Goal: Task Accomplishment & Management: Complete application form

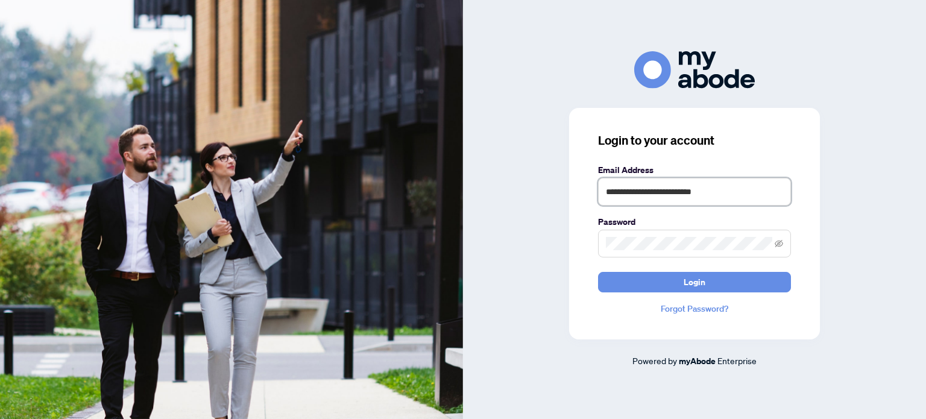
click at [649, 203] on input "**********" at bounding box center [694, 192] width 193 height 28
type input "**********"
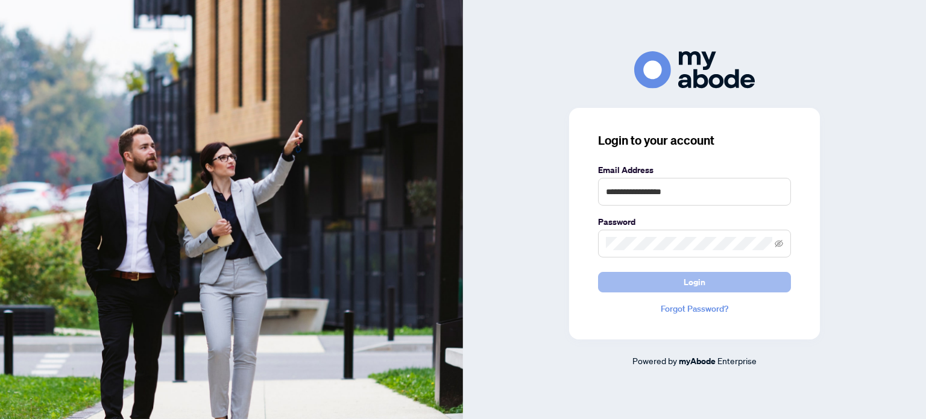
click at [669, 278] on button "Login" at bounding box center [694, 282] width 193 height 20
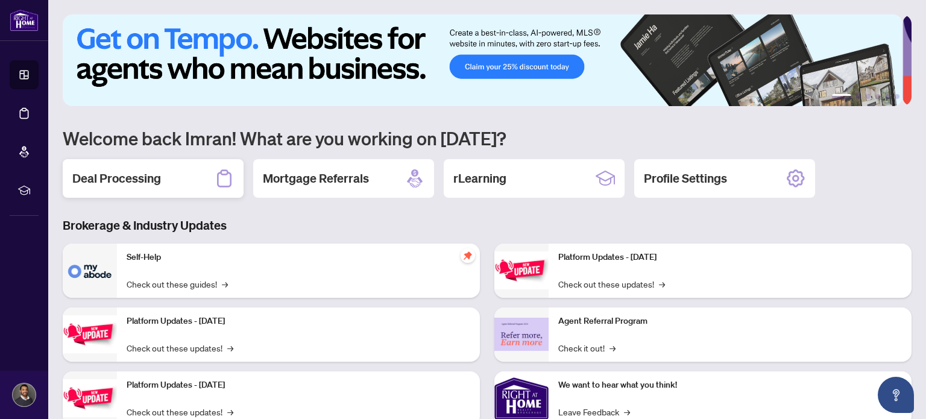
click at [225, 179] on icon at bounding box center [224, 178] width 19 height 19
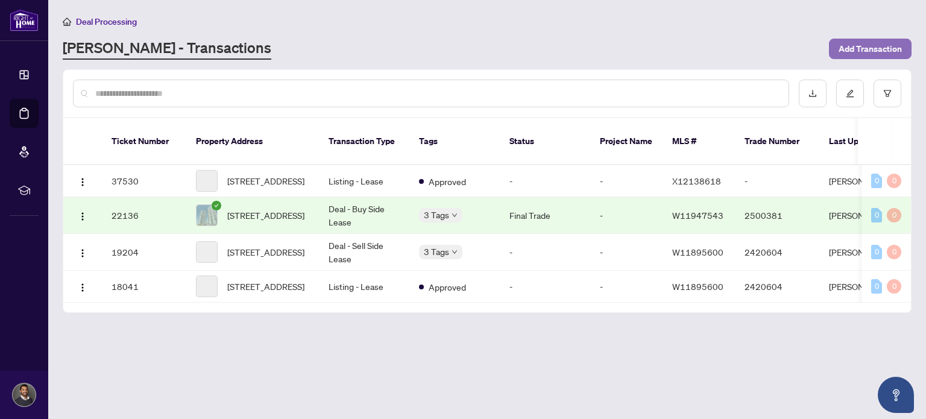
click at [899, 48] on span "Add Transaction" at bounding box center [870, 48] width 63 height 19
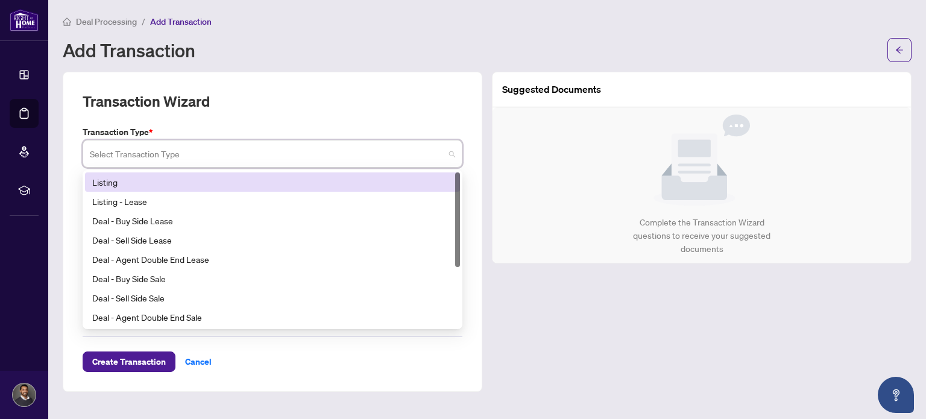
click at [330, 150] on input "search" at bounding box center [267, 155] width 354 height 27
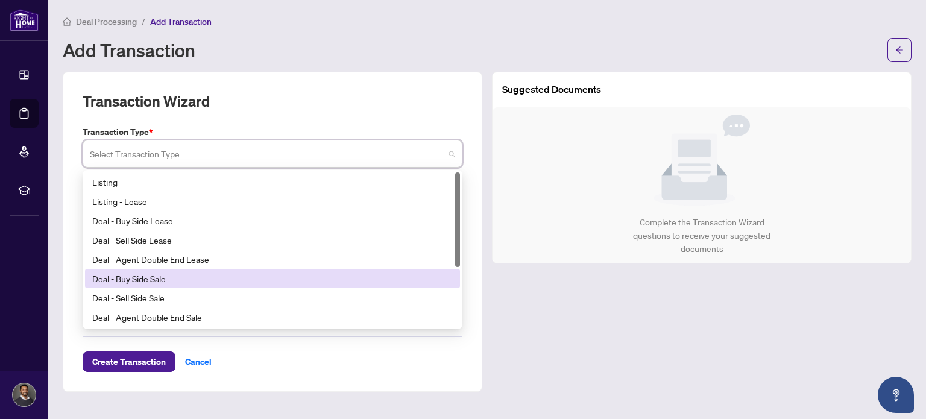
click at [362, 282] on div "Deal - Buy Side Sale" at bounding box center [272, 278] width 361 height 13
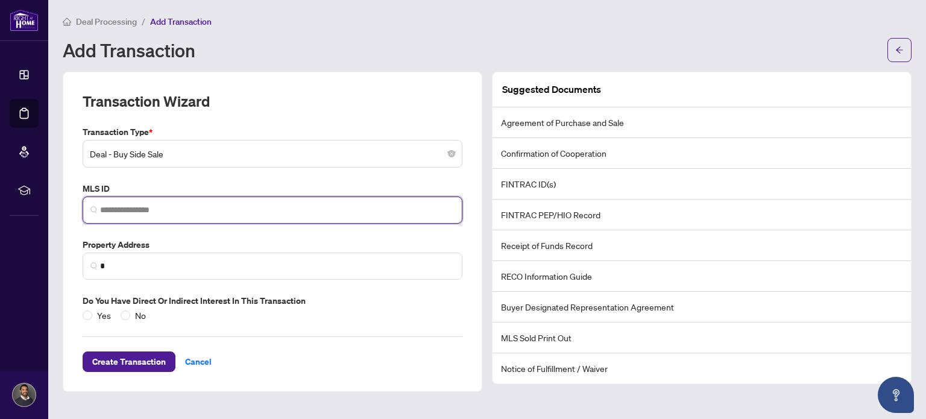
click at [228, 214] on input "search" at bounding box center [277, 210] width 354 height 13
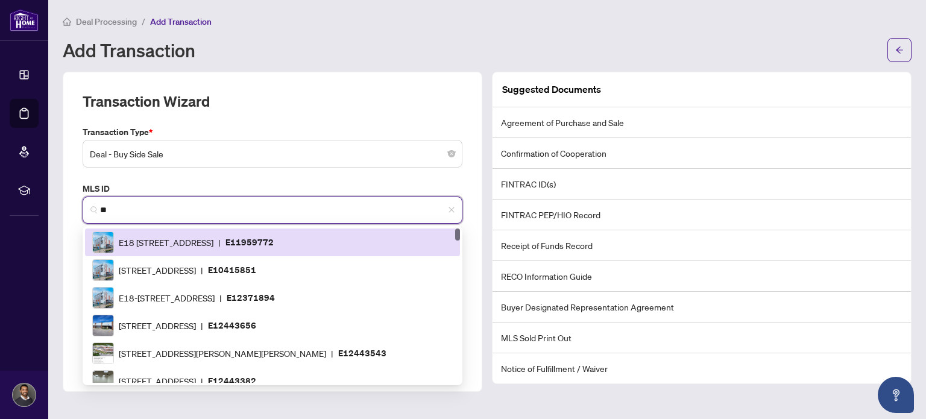
click at [238, 233] on div "E18 50 Orchid Pl, Toronto, Ontario M1B 2W1, Canada | E11959772" at bounding box center [272, 242] width 361 height 22
type input "*********"
type input "**********"
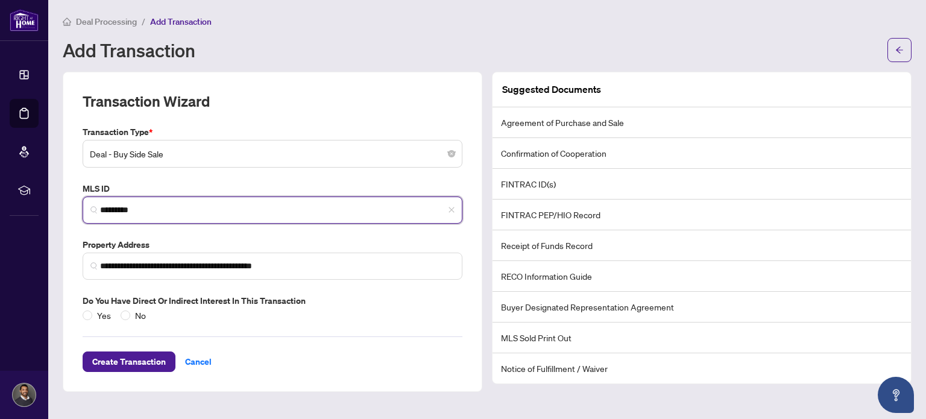
type input "*********"
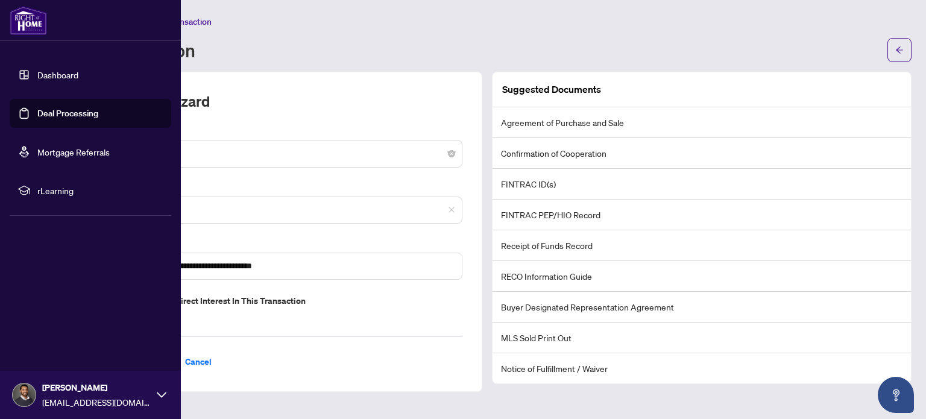
click at [68, 80] on link "Dashboard" at bounding box center [57, 74] width 41 height 11
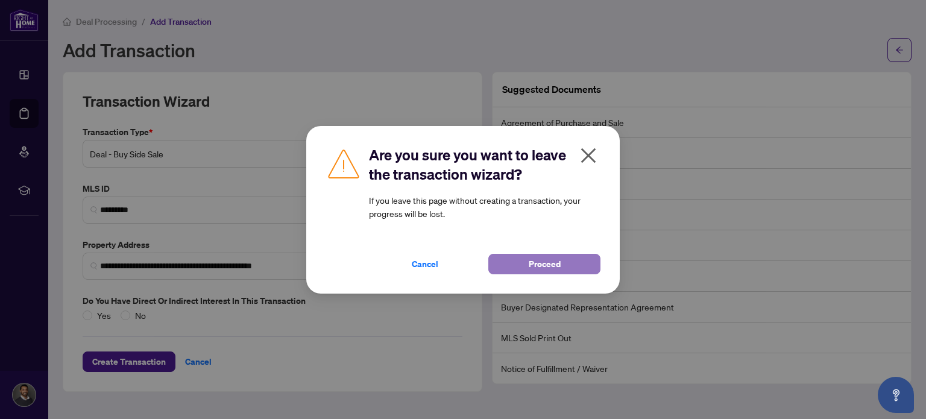
click at [539, 272] on span "Proceed" at bounding box center [545, 263] width 32 height 19
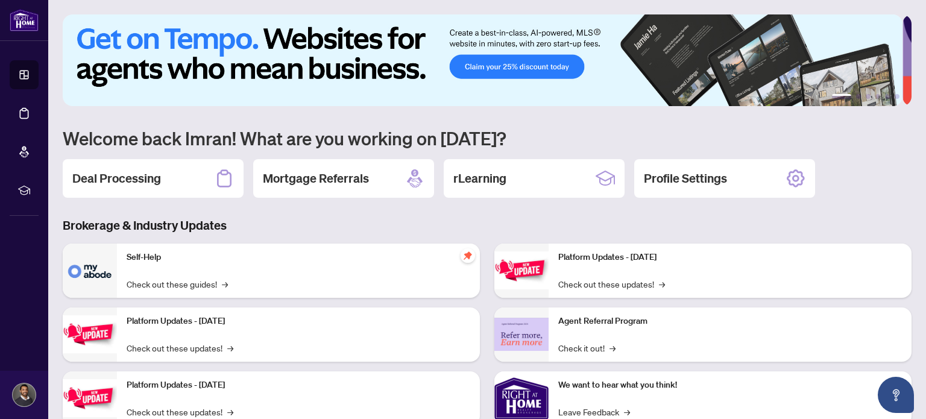
click at [535, 71] on img at bounding box center [483, 60] width 840 height 92
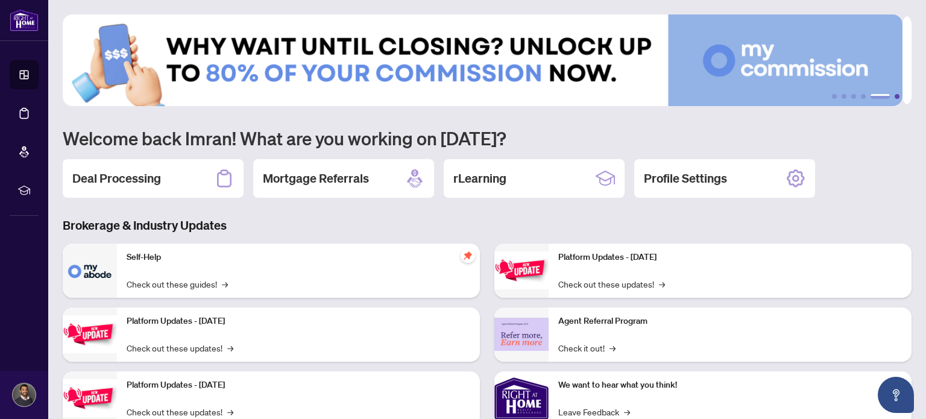
click at [895, 96] on button "6" at bounding box center [897, 96] width 5 height 5
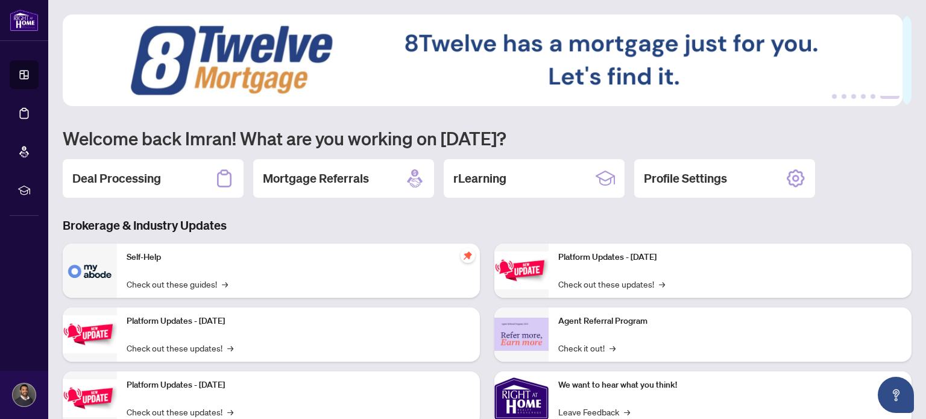
click at [248, 49] on img at bounding box center [483, 60] width 840 height 92
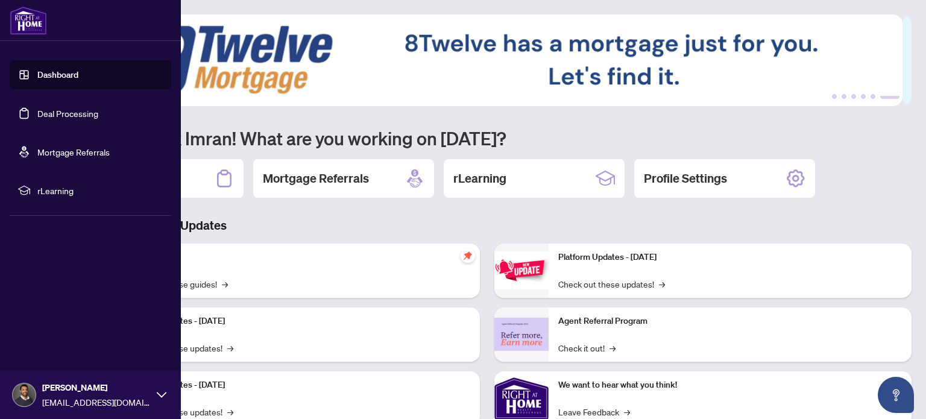
click at [75, 157] on link "Mortgage Referrals" at bounding box center [73, 151] width 72 height 11
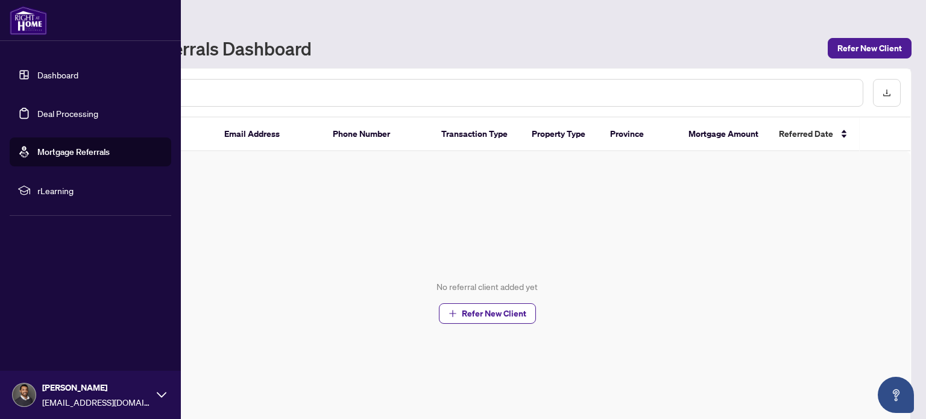
click at [61, 71] on link "Dashboard" at bounding box center [57, 74] width 41 height 11
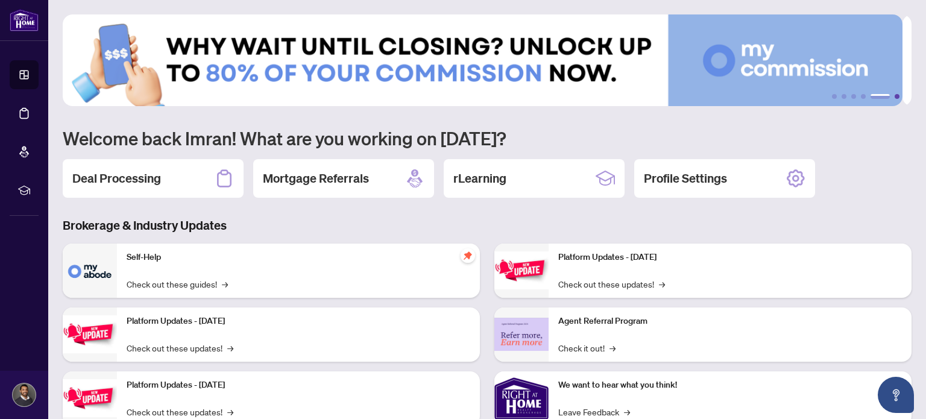
click at [895, 97] on button "6" at bounding box center [897, 96] width 5 height 5
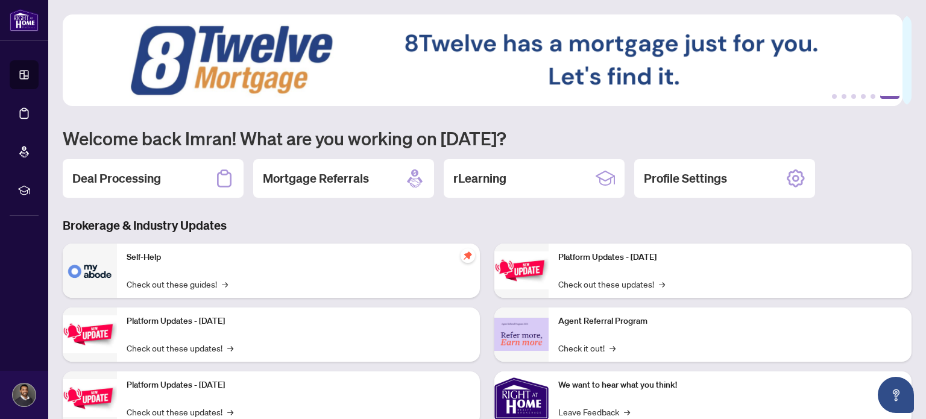
click at [887, 97] on button "6" at bounding box center [889, 96] width 19 height 5
click at [832, 96] on button "1" at bounding box center [834, 96] width 5 height 5
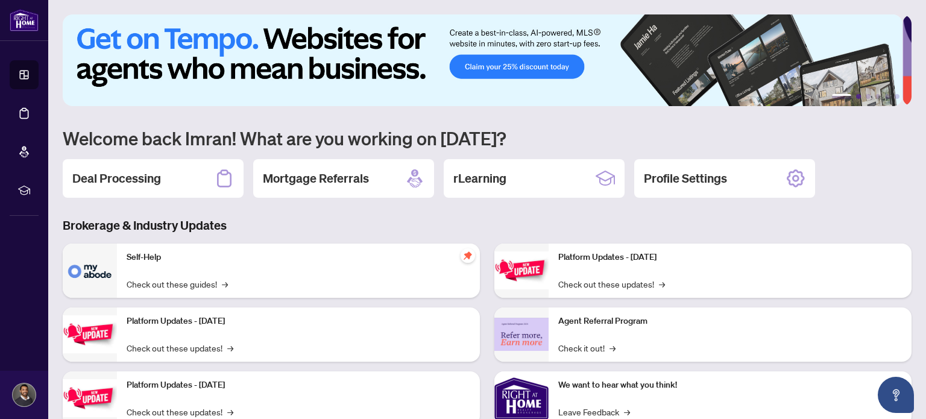
click at [856, 95] on button "2" at bounding box center [858, 96] width 5 height 5
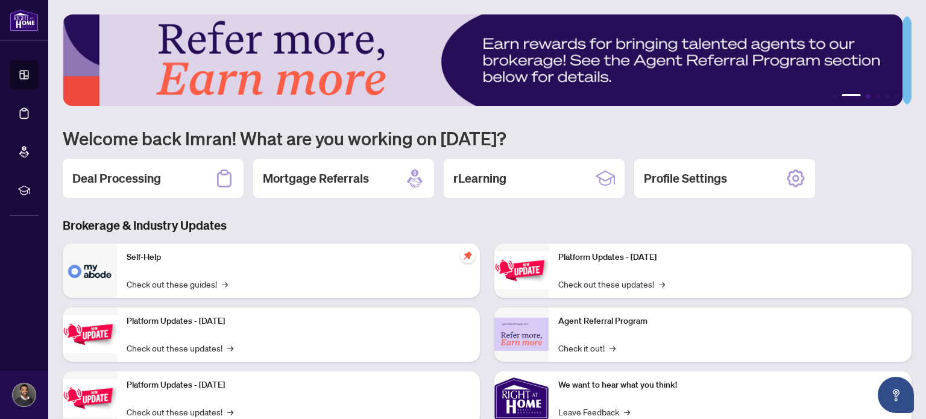
click at [866, 96] on button "3" at bounding box center [868, 96] width 5 height 5
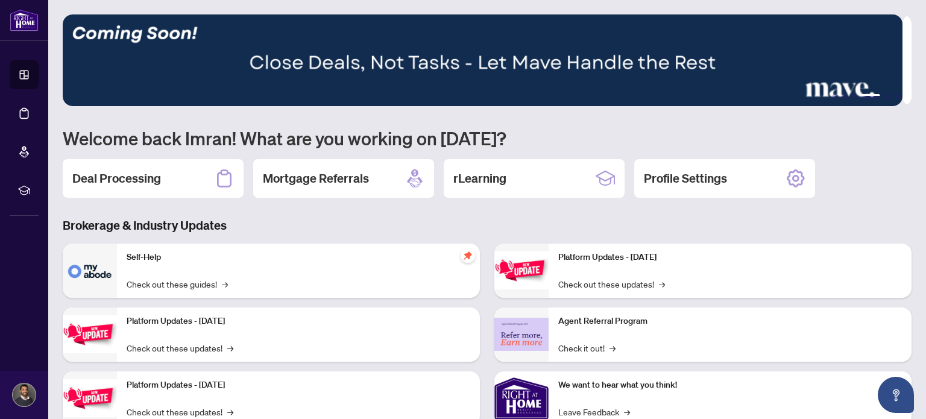
click at [625, 54] on img at bounding box center [483, 60] width 840 height 92
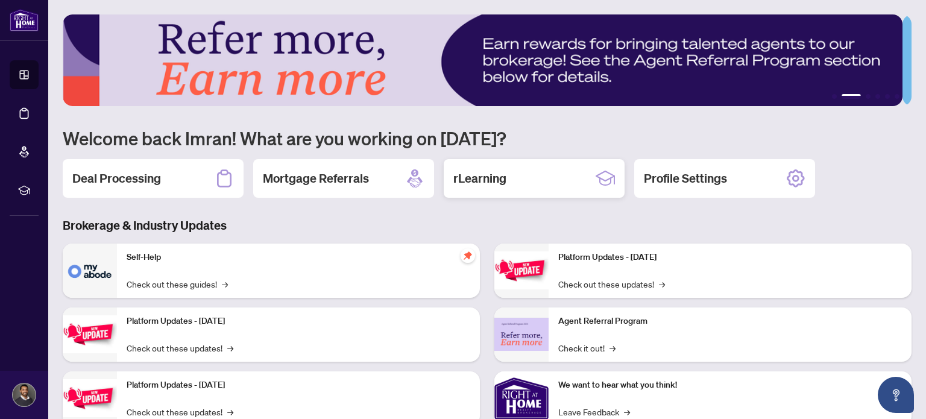
click at [543, 185] on div "rLearning" at bounding box center [534, 178] width 181 height 39
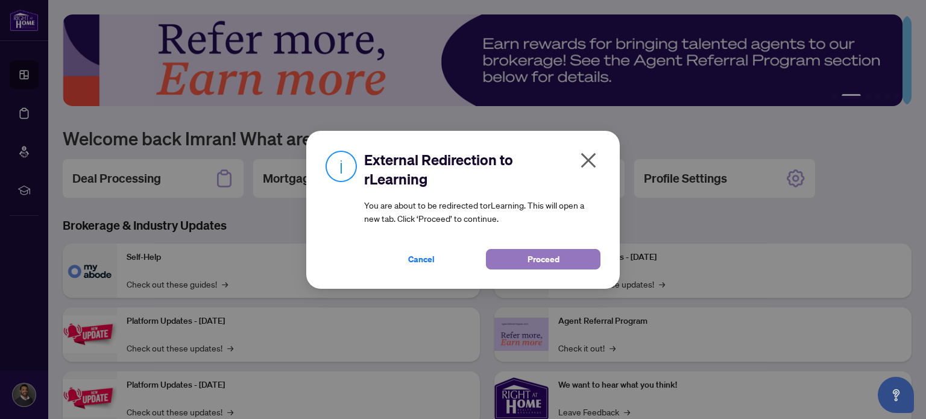
click at [549, 259] on span "Proceed" at bounding box center [543, 259] width 32 height 19
